Goal: Information Seeking & Learning: Understand process/instructions

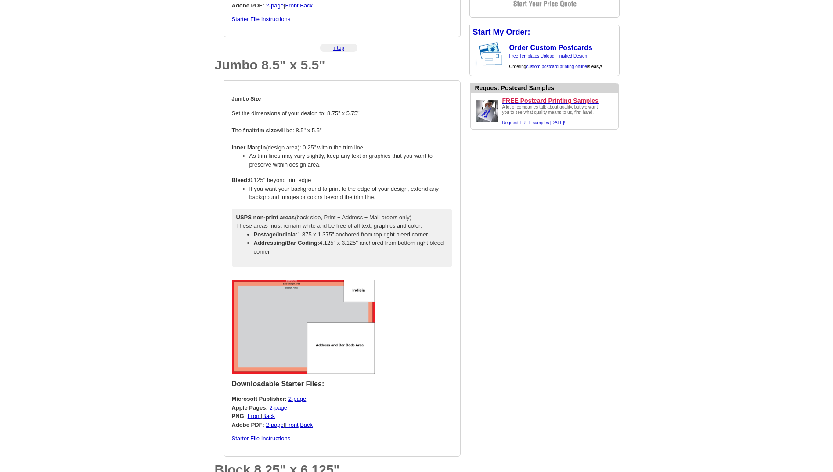
scroll to position [835, 0]
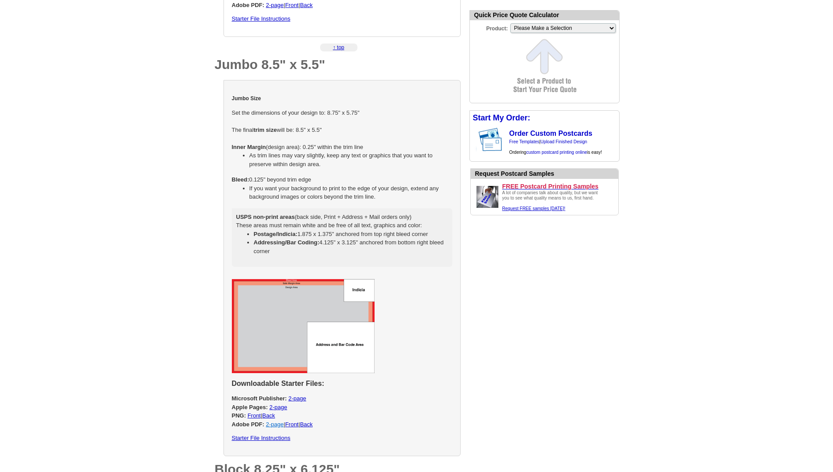
click at [278, 424] on link "2-page" at bounding box center [275, 424] width 18 height 7
select select "2"
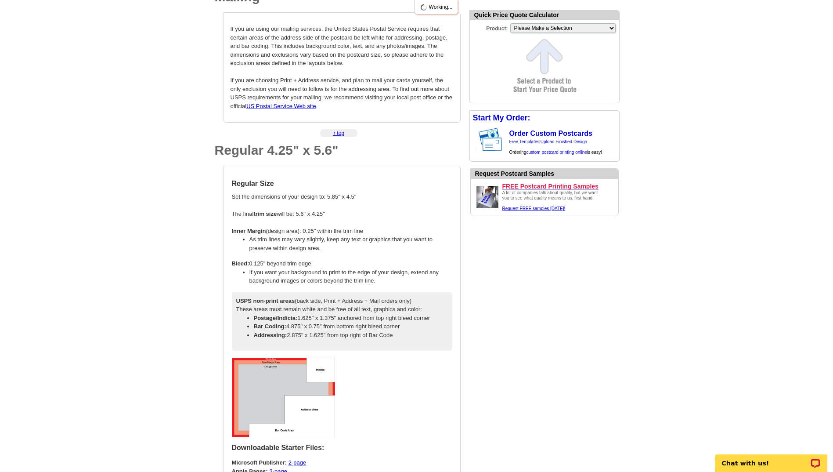
scroll to position [439, 0]
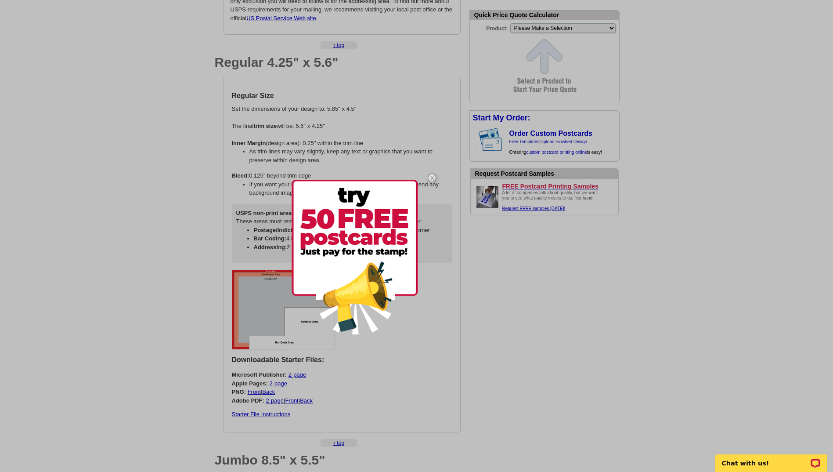
click at [431, 176] on img at bounding box center [432, 177] width 25 height 25
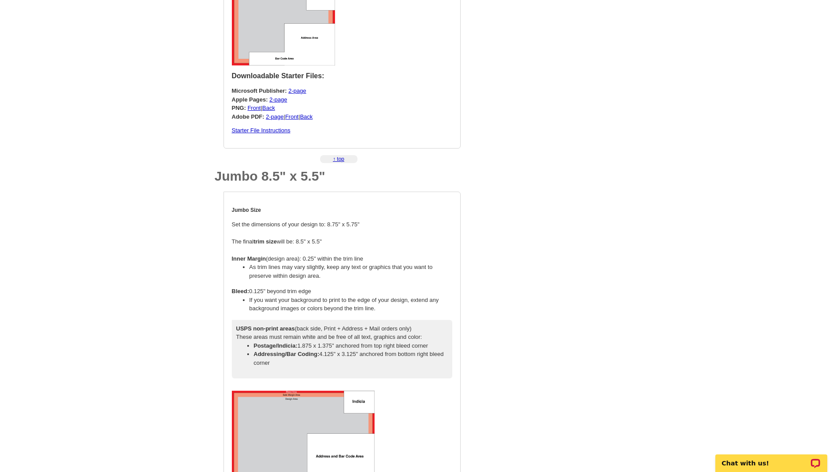
scroll to position [835, 0]
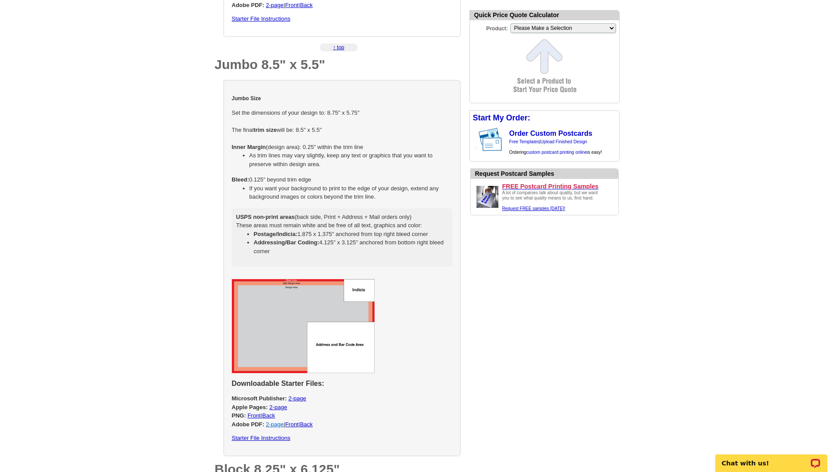
click at [275, 424] on link "2-page" at bounding box center [275, 424] width 18 height 7
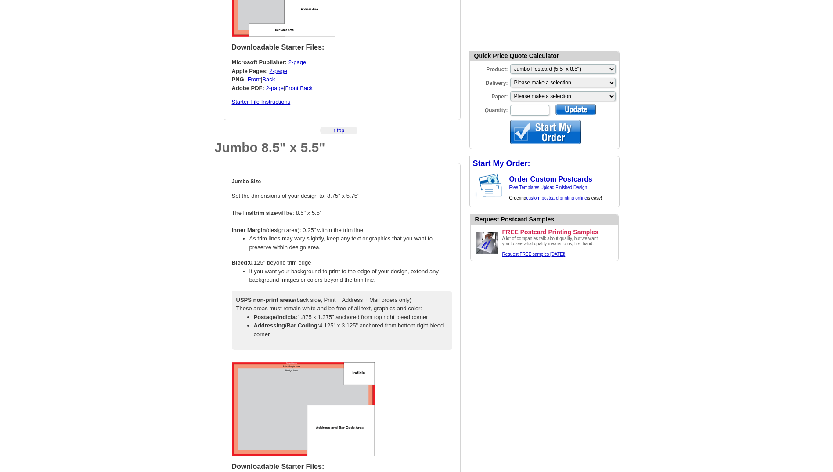
scroll to position [703, 0]
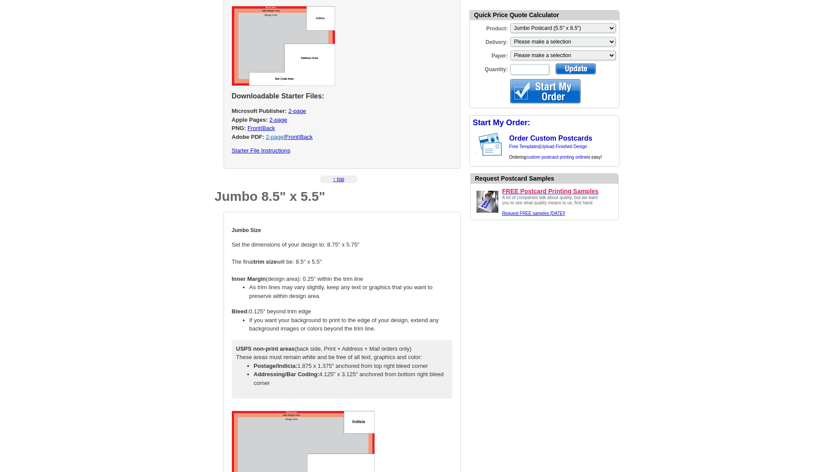
click at [274, 137] on link "2-page" at bounding box center [275, 137] width 18 height 7
select select "1"
